Goal: Task Accomplishment & Management: Use online tool/utility

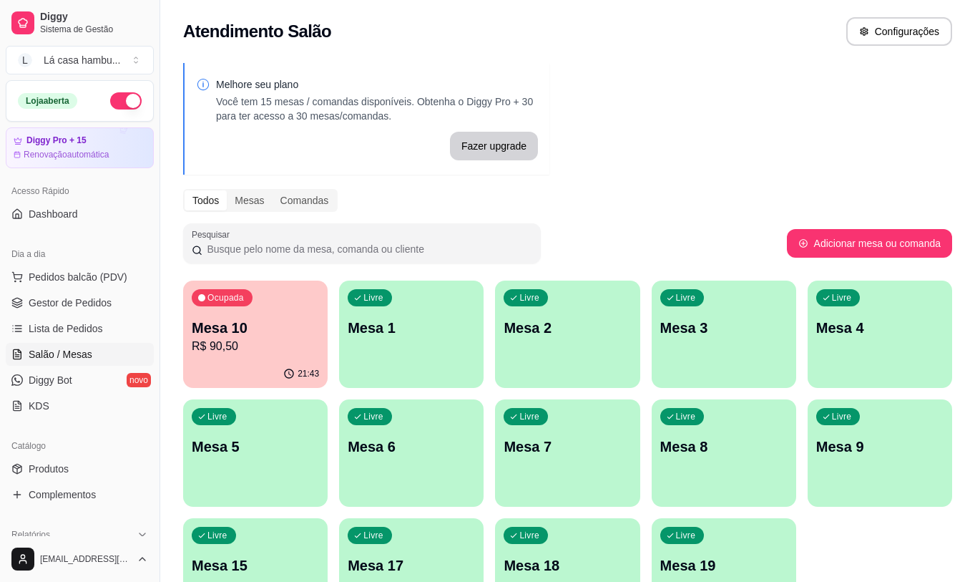
click at [256, 340] on p "R$ 90,50" at bounding box center [255, 346] width 127 height 17
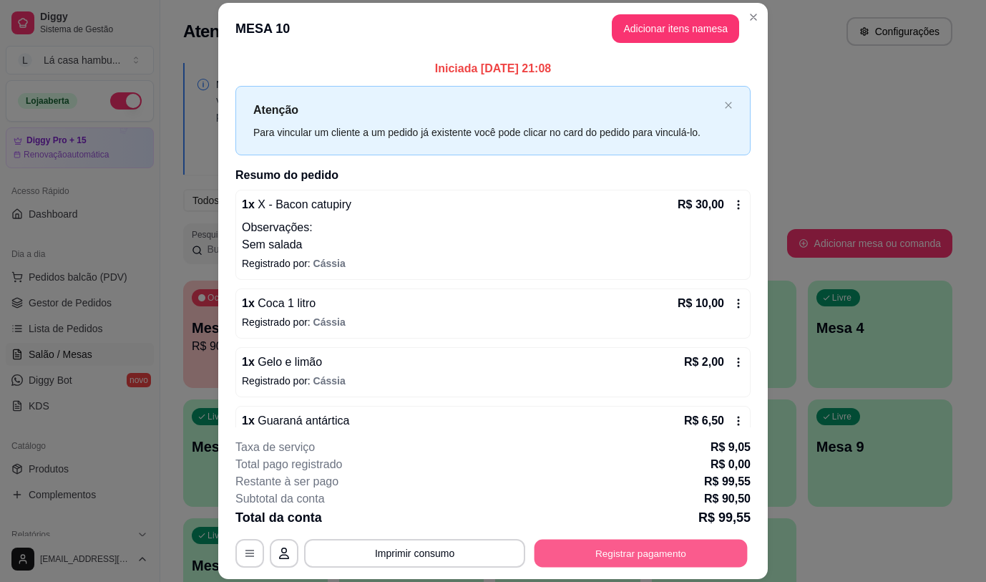
click at [604, 548] on button "Registrar pagamento" at bounding box center [641, 554] width 213 height 28
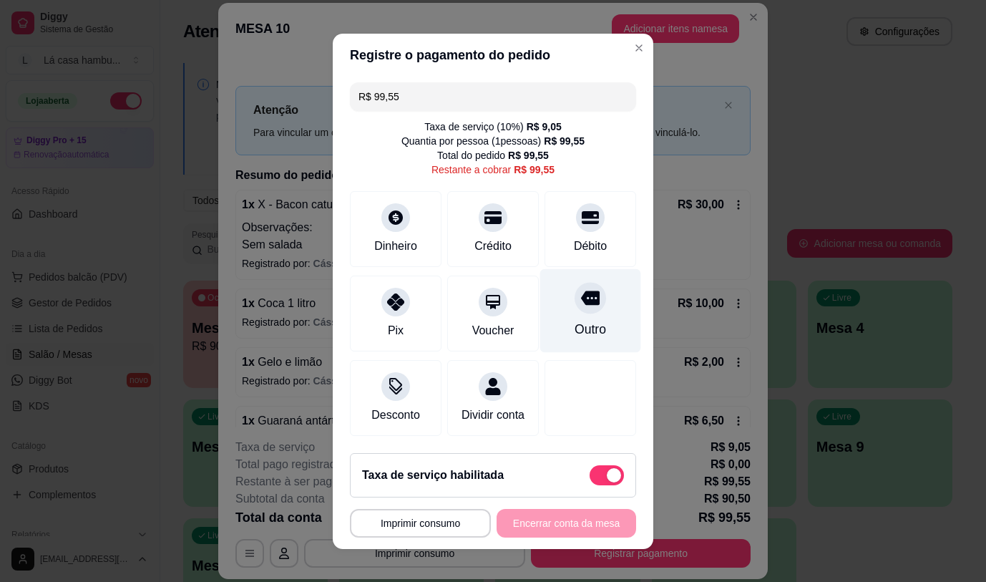
click at [581, 302] on icon at bounding box center [590, 297] width 19 height 19
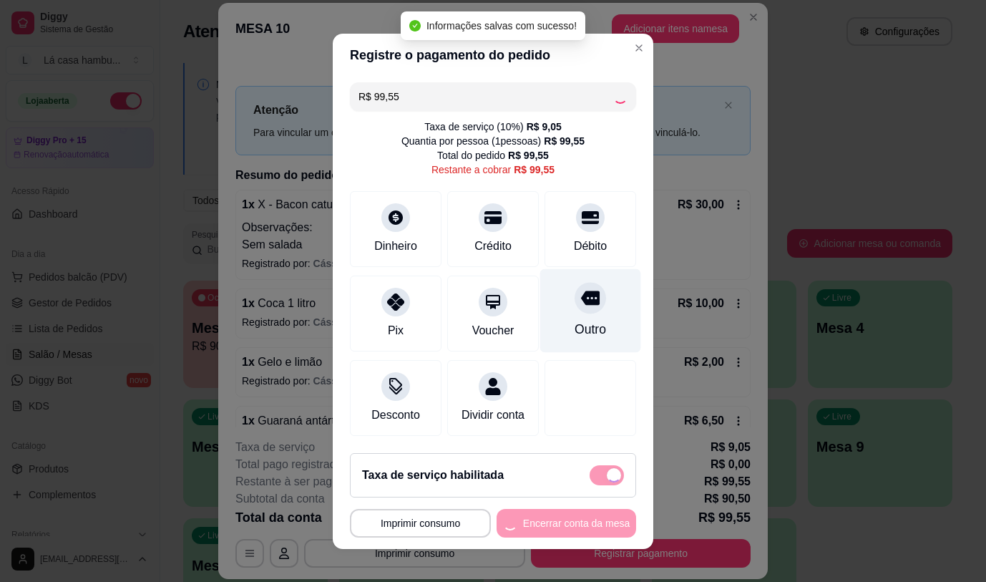
type input "R$ 0,00"
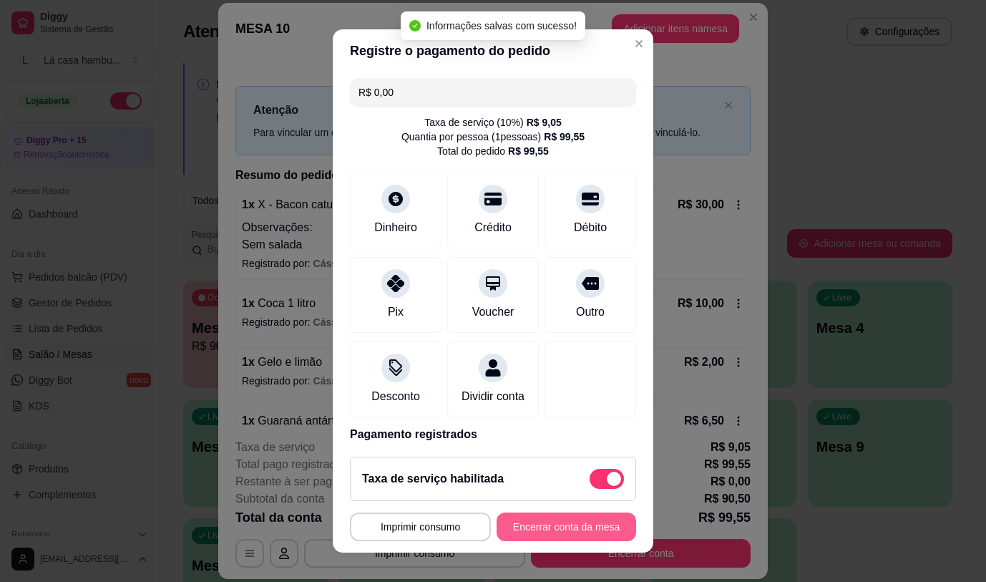
click at [524, 520] on button "Encerrar conta da mesa" at bounding box center [567, 526] width 140 height 29
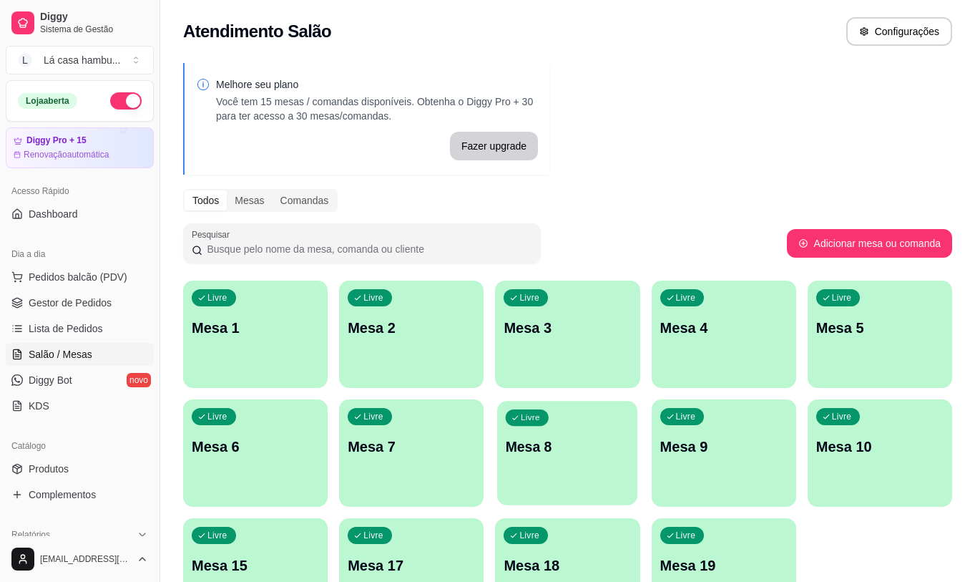
click at [584, 443] on p "Mesa 8" at bounding box center [568, 446] width 124 height 19
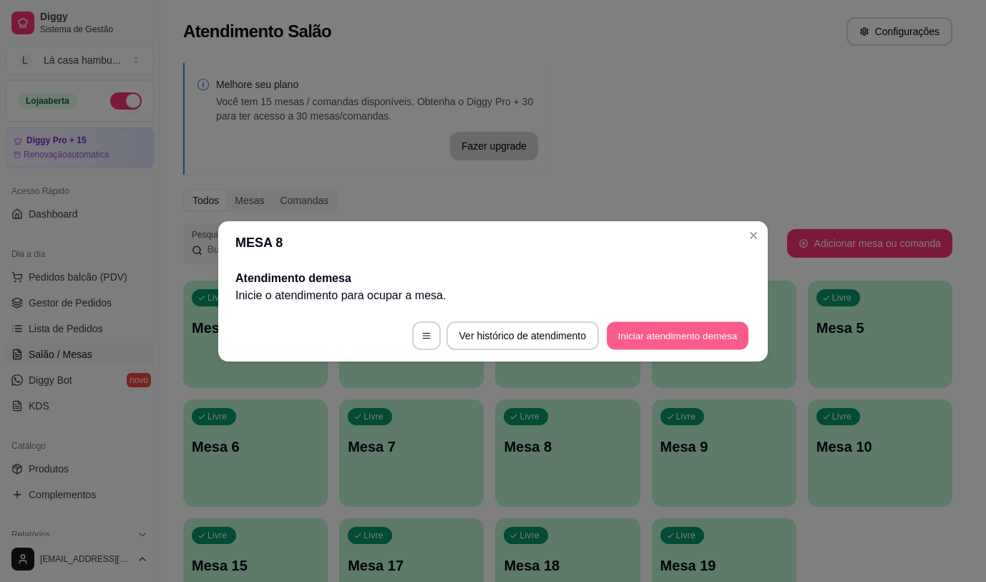
click at [651, 339] on button "Iniciar atendimento de mesa" at bounding box center [678, 335] width 142 height 28
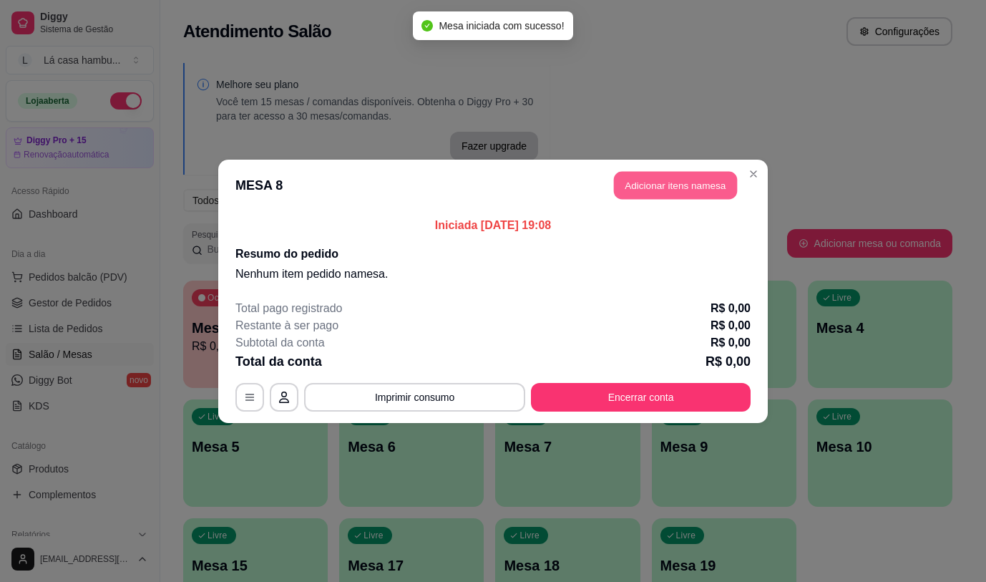
click at [701, 188] on button "Adicionar itens na mesa" at bounding box center [675, 185] width 123 height 28
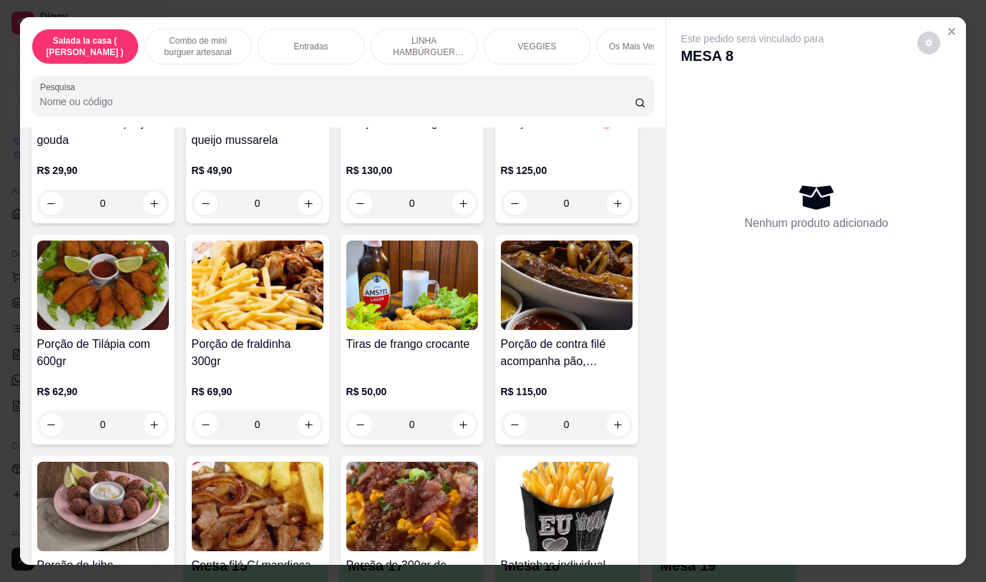
scroll to position [919, 0]
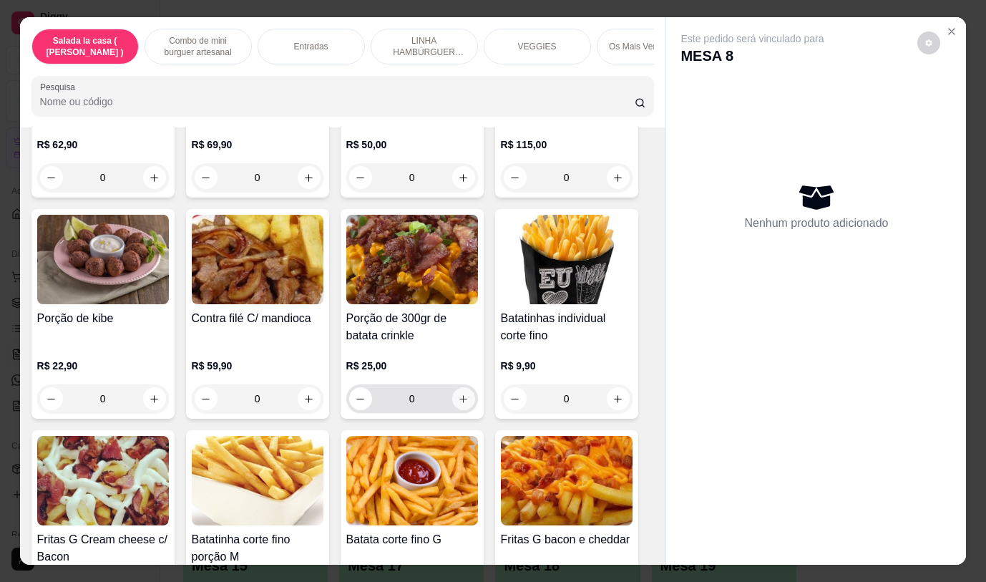
click at [458, 404] on icon "increase-product-quantity" at bounding box center [463, 399] width 11 height 11
type input "1"
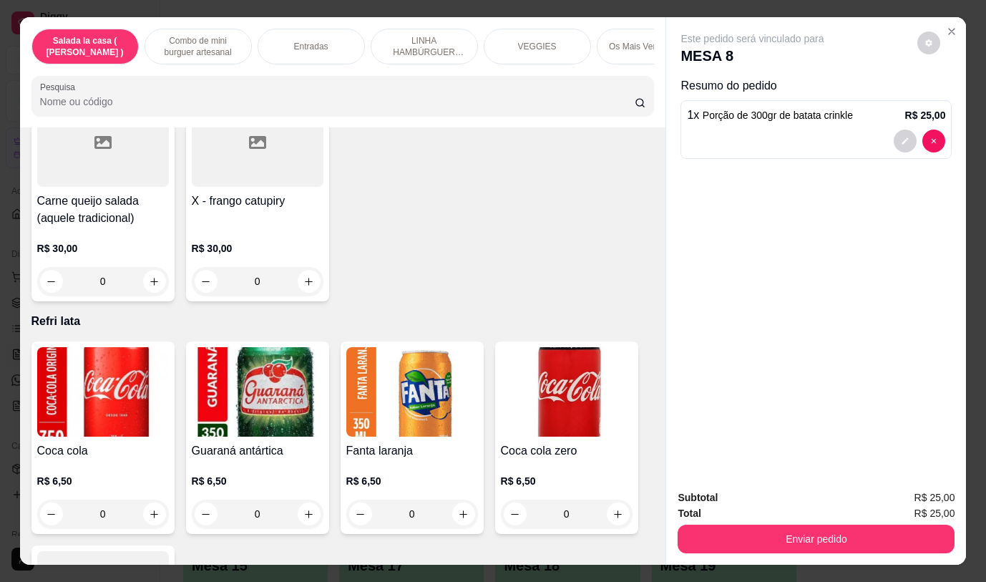
scroll to position [5817, 0]
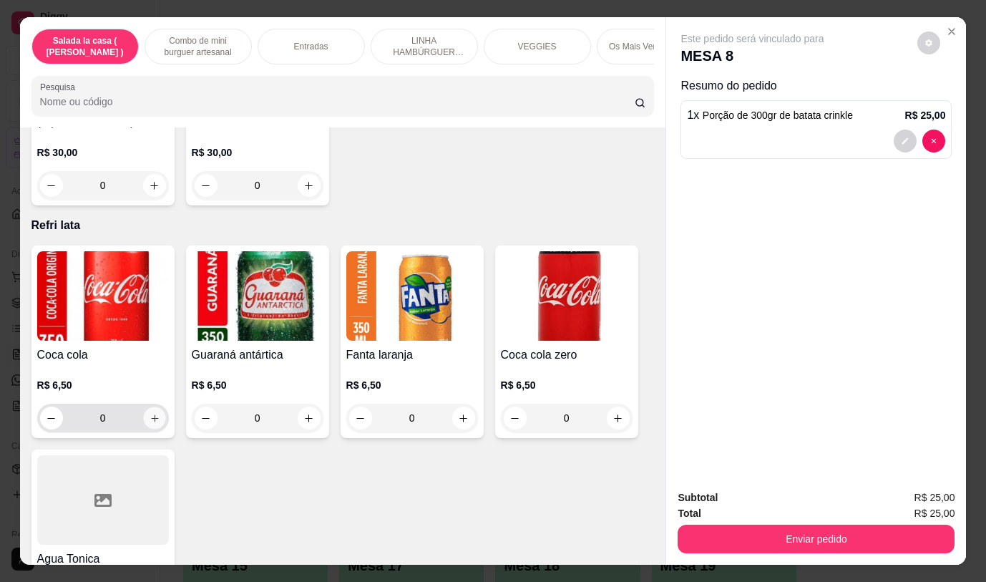
click at [150, 414] on icon "increase-product-quantity" at bounding box center [153, 417] width 7 height 7
type input "1"
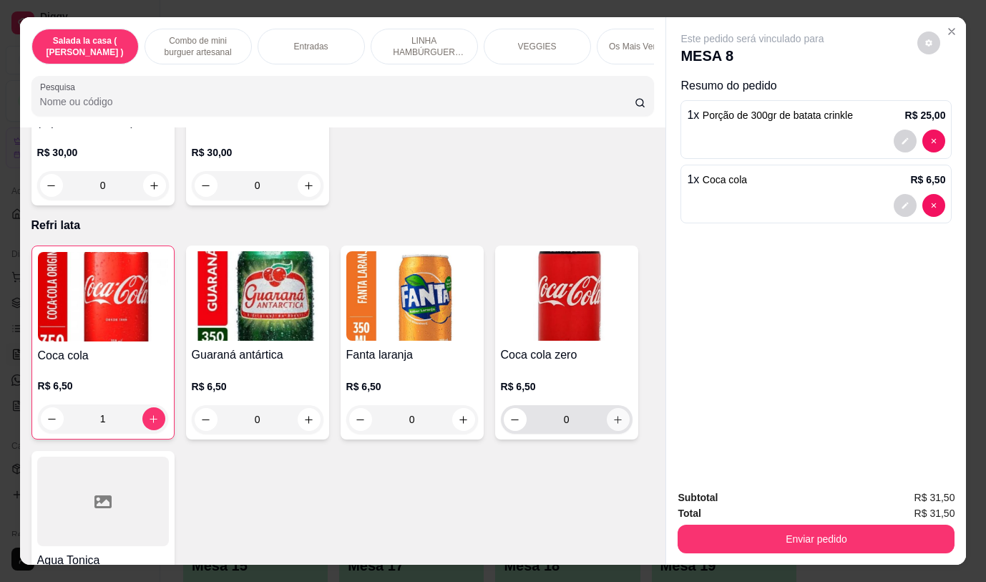
click at [614, 414] on icon "increase-product-quantity" at bounding box center [618, 419] width 11 height 11
type input "1"
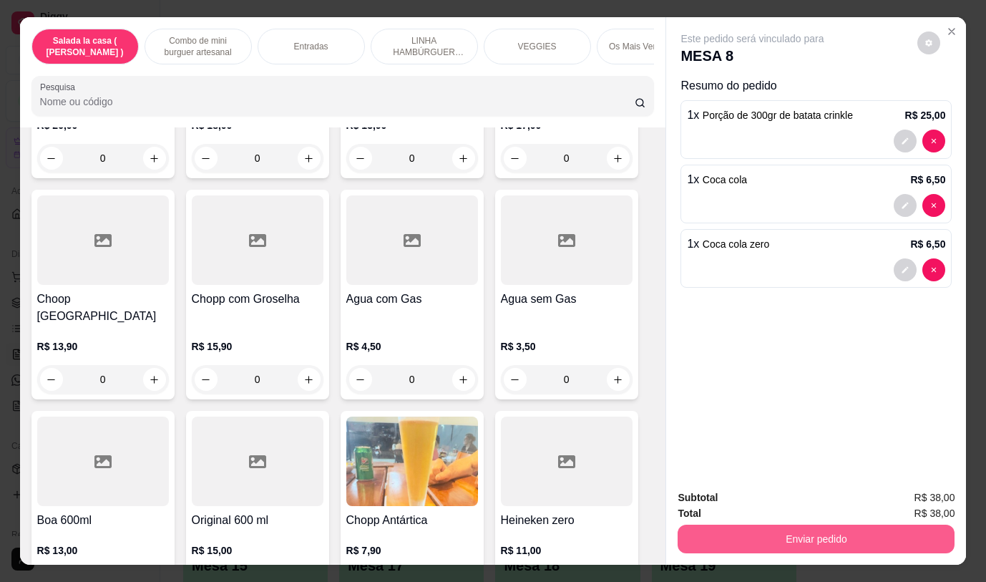
scroll to position [7205, 0]
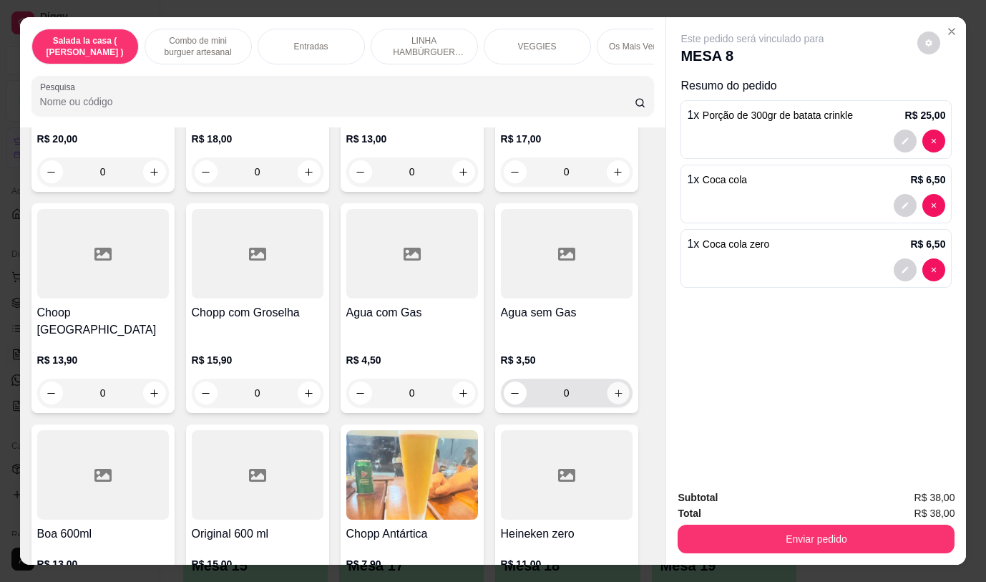
click at [613, 388] on icon "increase-product-quantity" at bounding box center [618, 393] width 11 height 11
type input "1"
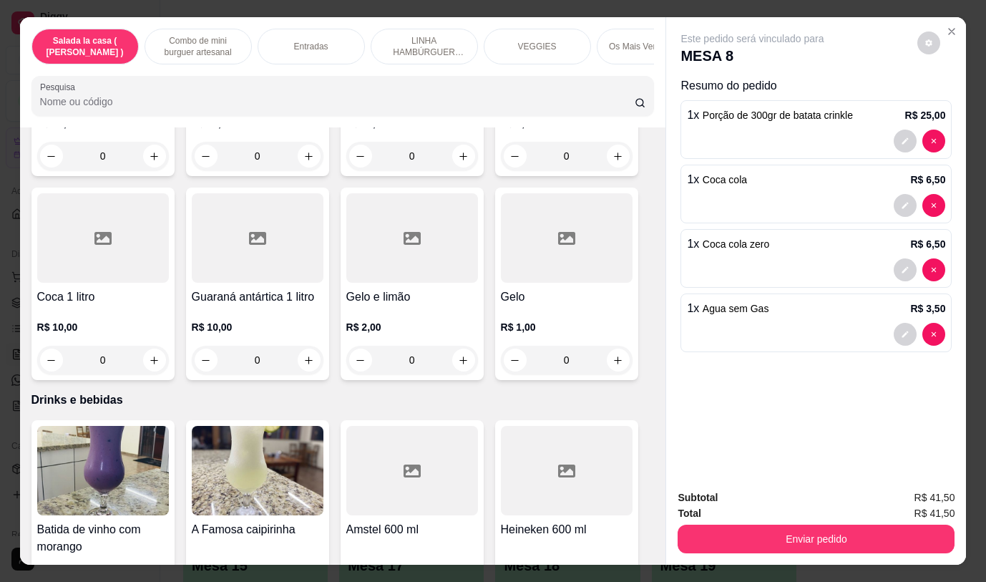
scroll to position [6752, 0]
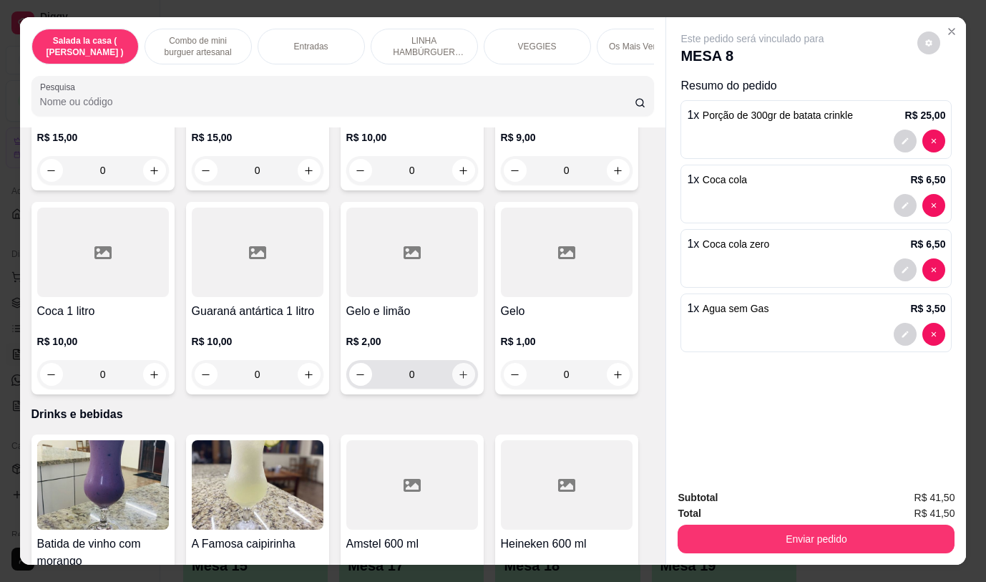
click at [458, 369] on icon "increase-product-quantity" at bounding box center [463, 374] width 11 height 11
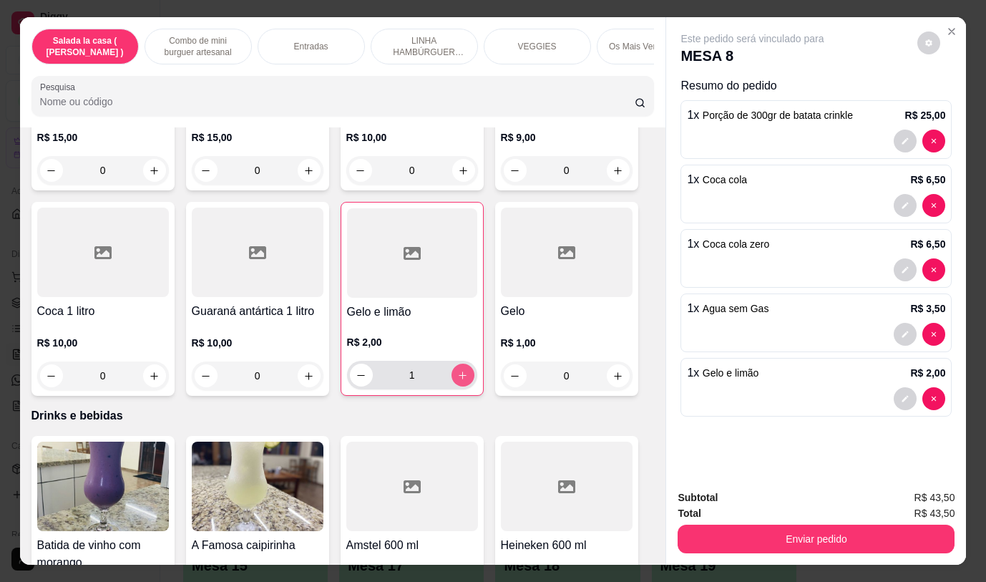
click at [459, 371] on icon "increase-product-quantity" at bounding box center [463, 375] width 8 height 8
type input "2"
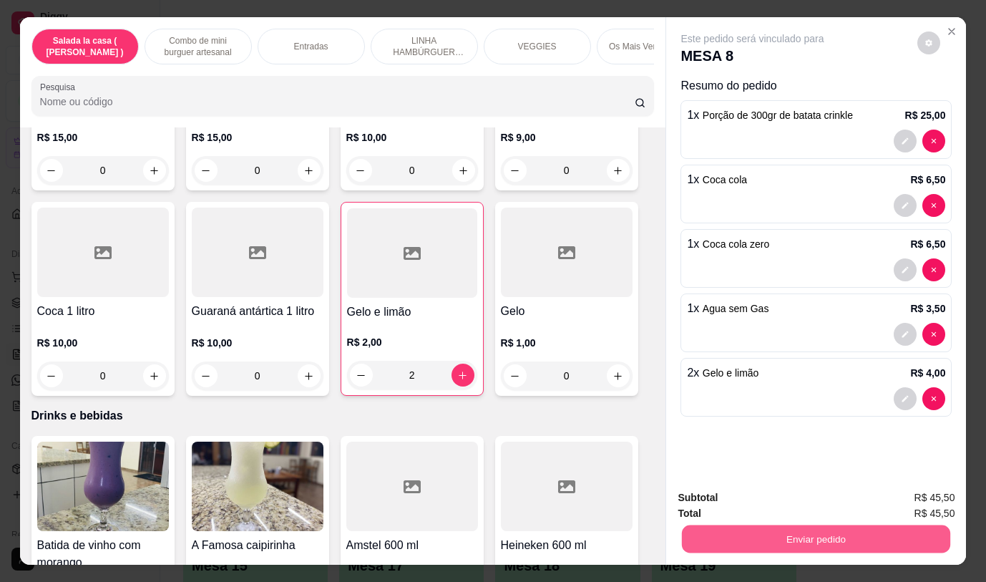
click at [811, 527] on button "Enviar pedido" at bounding box center [816, 539] width 268 height 28
click at [832, 496] on button "Não registrar e enviar pedido" at bounding box center [769, 497] width 149 height 27
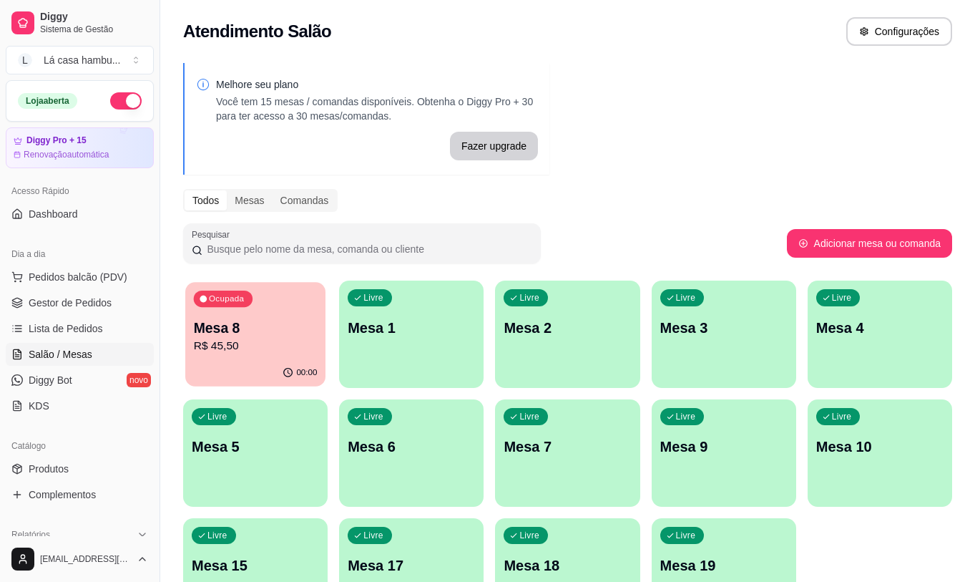
click at [302, 302] on div "Ocupada Mesa 8 R$ 45,50" at bounding box center [255, 320] width 140 height 77
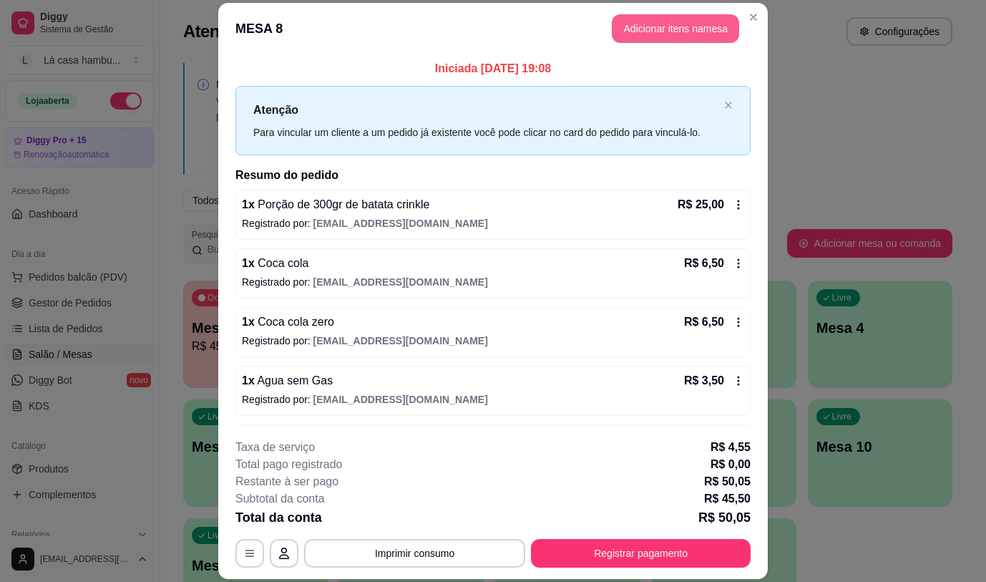
click at [668, 28] on button "Adicionar itens na mesa" at bounding box center [675, 28] width 127 height 29
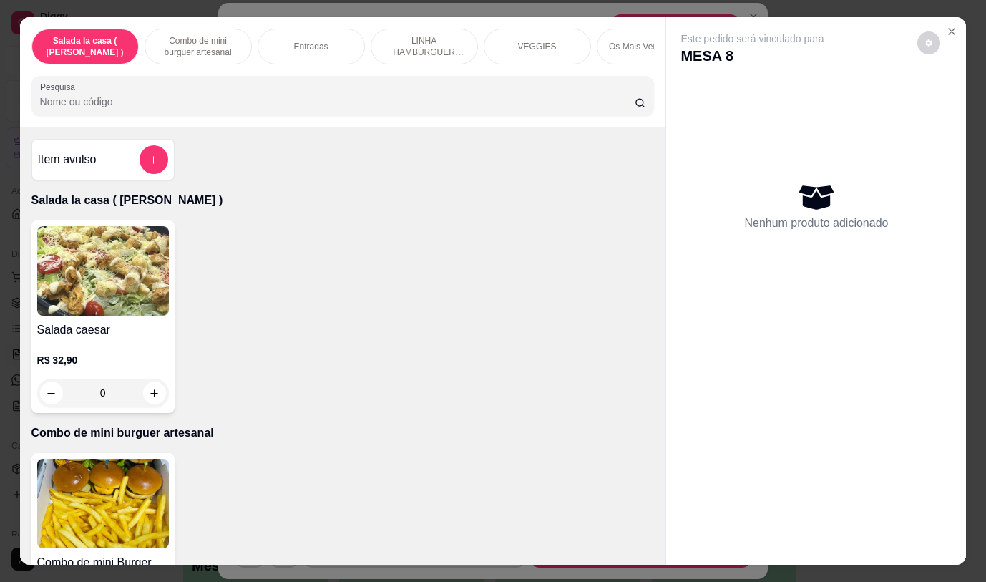
scroll to position [316, 0]
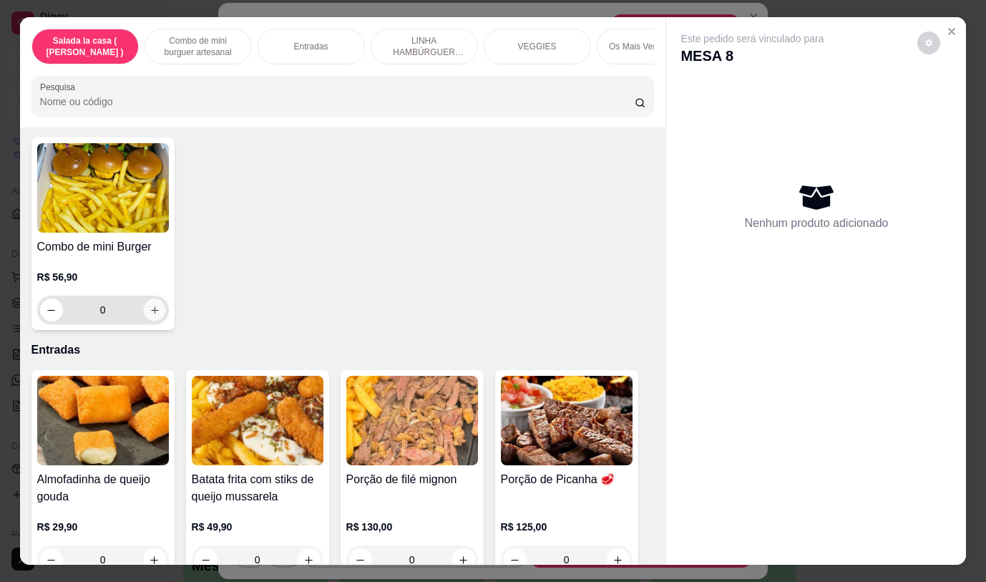
click at [153, 314] on icon "increase-product-quantity" at bounding box center [154, 310] width 11 height 11
type input "1"
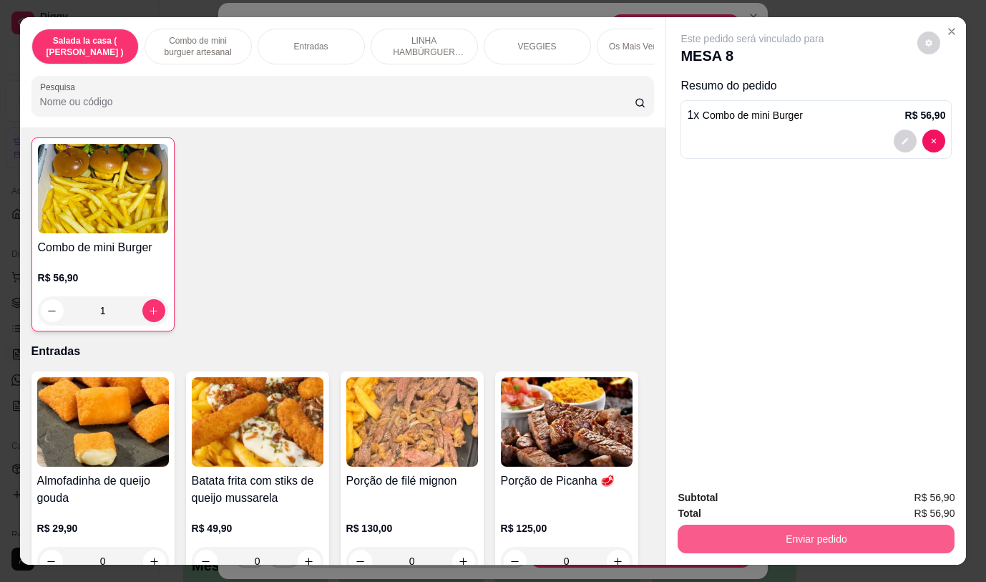
click at [746, 537] on button "Enviar pedido" at bounding box center [816, 539] width 277 height 29
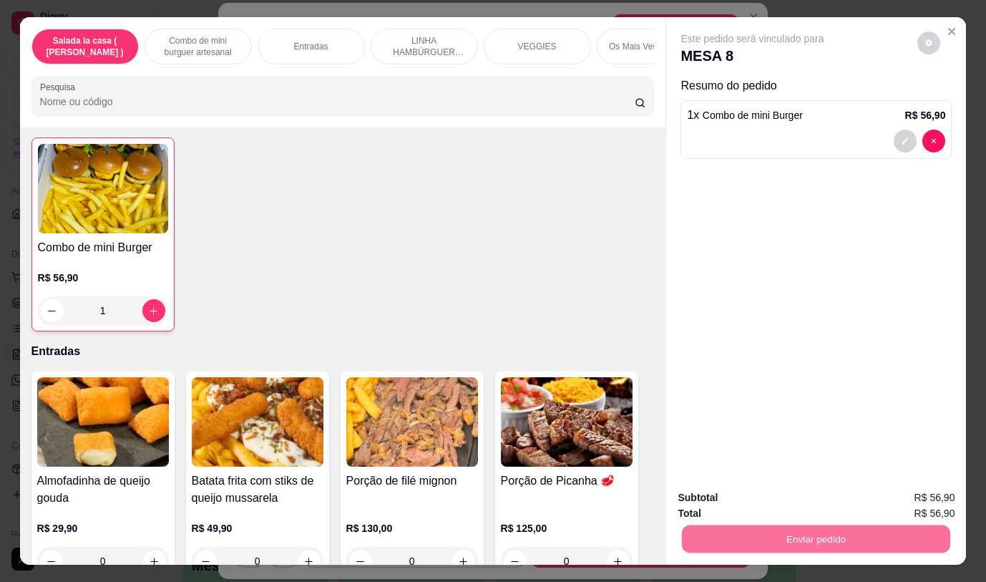
click at [749, 502] on button "Não registrar e enviar pedido" at bounding box center [769, 497] width 145 height 26
